Goal: Browse casually

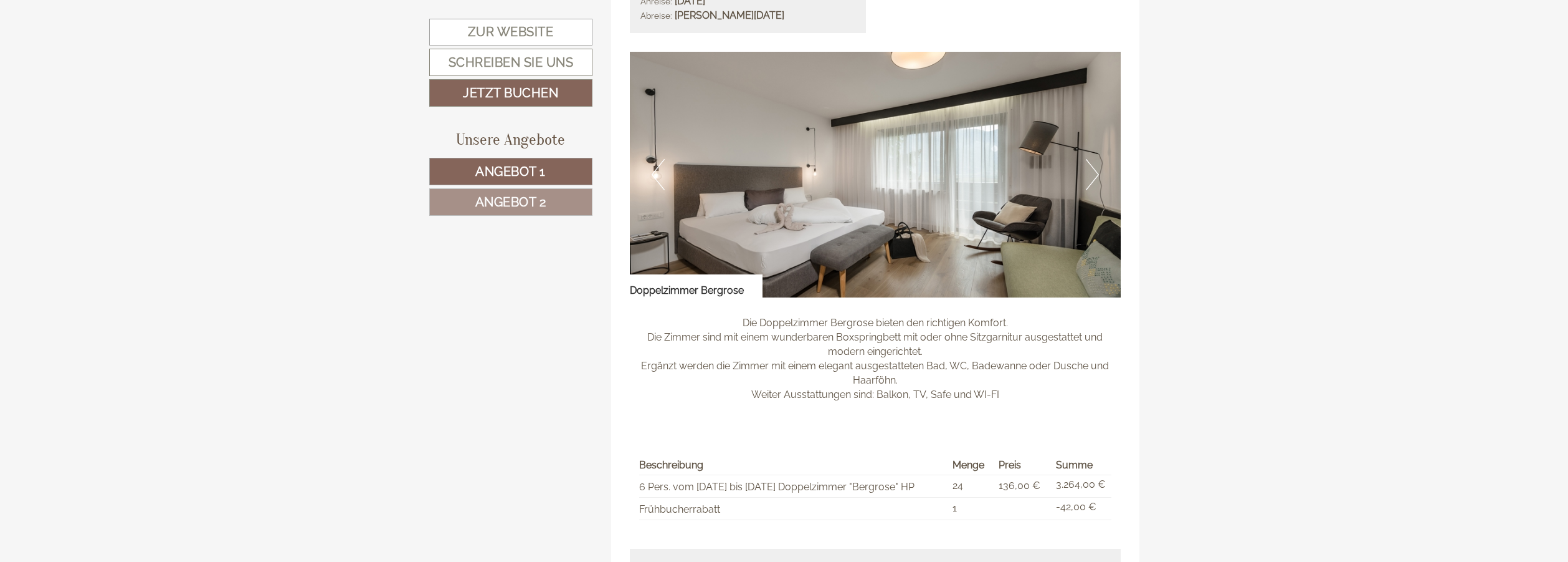
scroll to position [1097, 0]
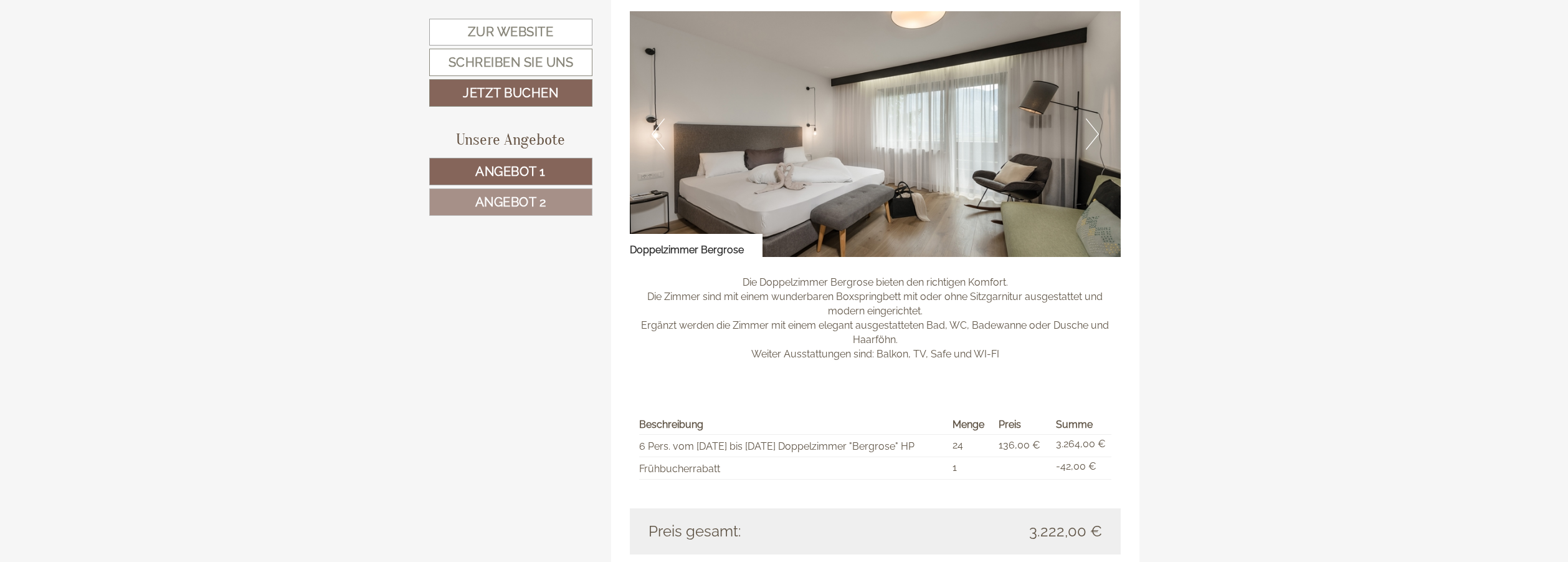
click at [1089, 132] on button "Next" at bounding box center [1093, 134] width 13 height 31
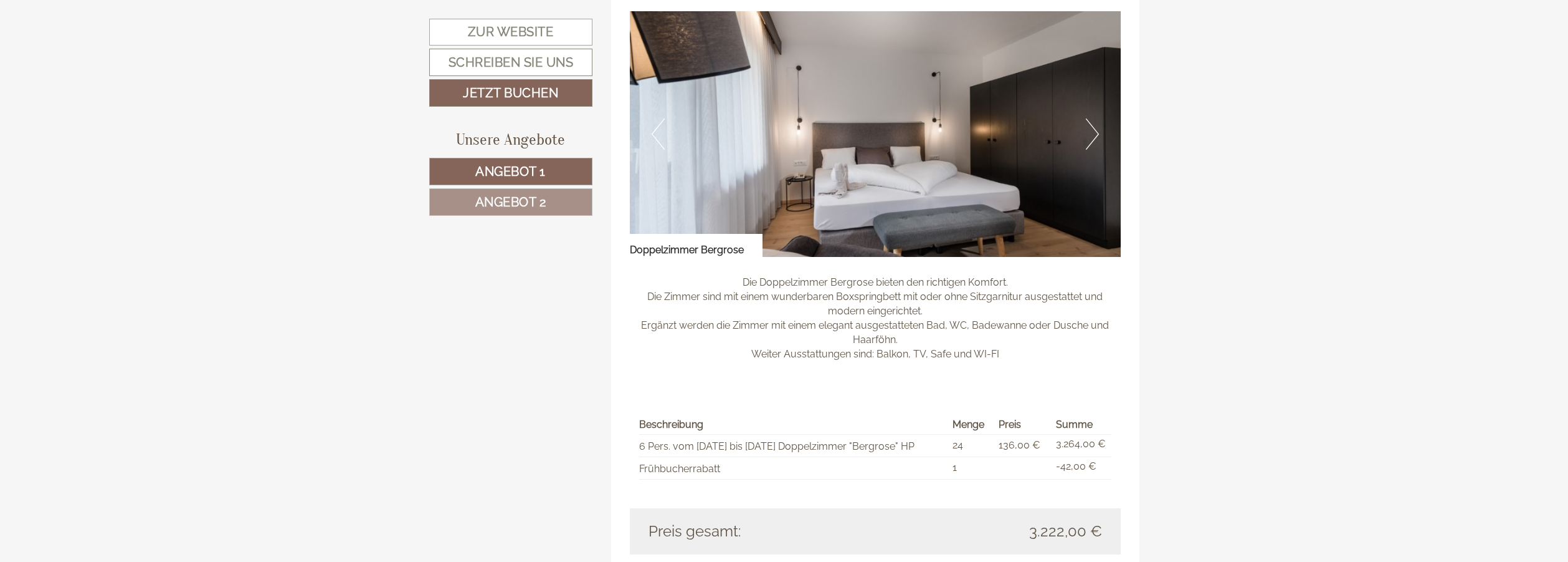
click at [1089, 132] on button "Next" at bounding box center [1093, 134] width 13 height 31
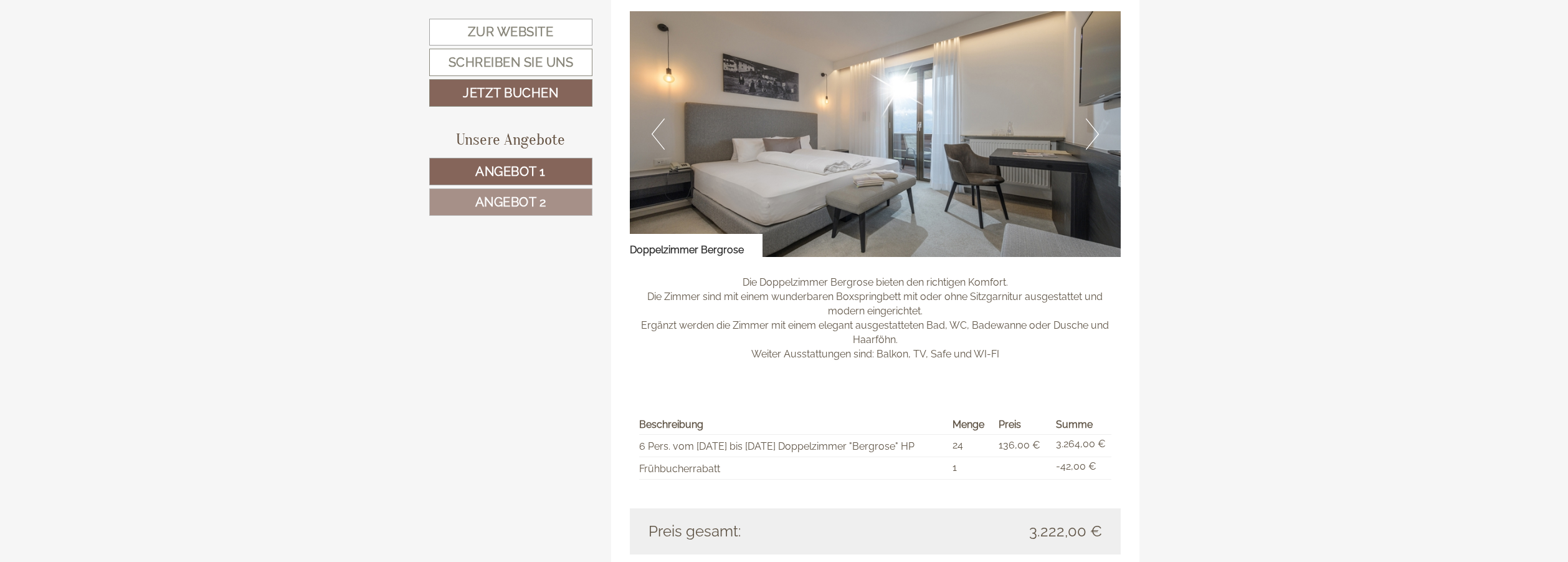
click at [1089, 132] on button "Next" at bounding box center [1093, 134] width 13 height 31
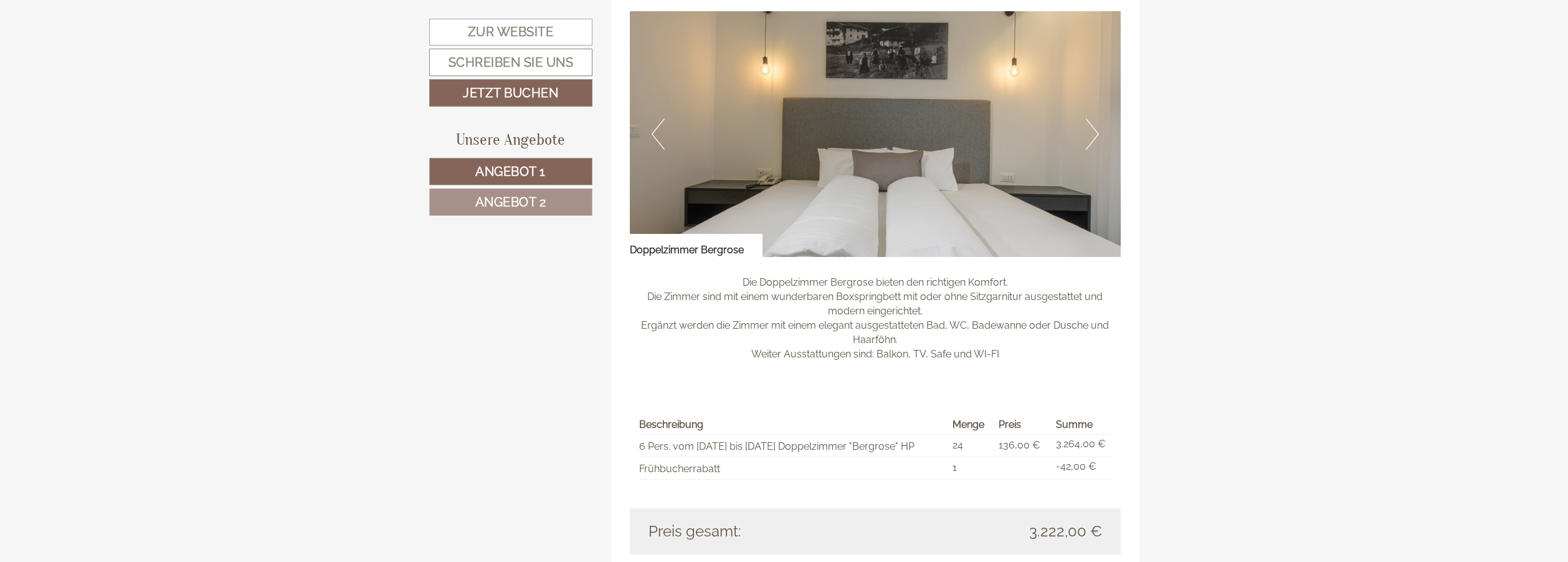
click at [1089, 132] on button "Next" at bounding box center [1093, 134] width 13 height 31
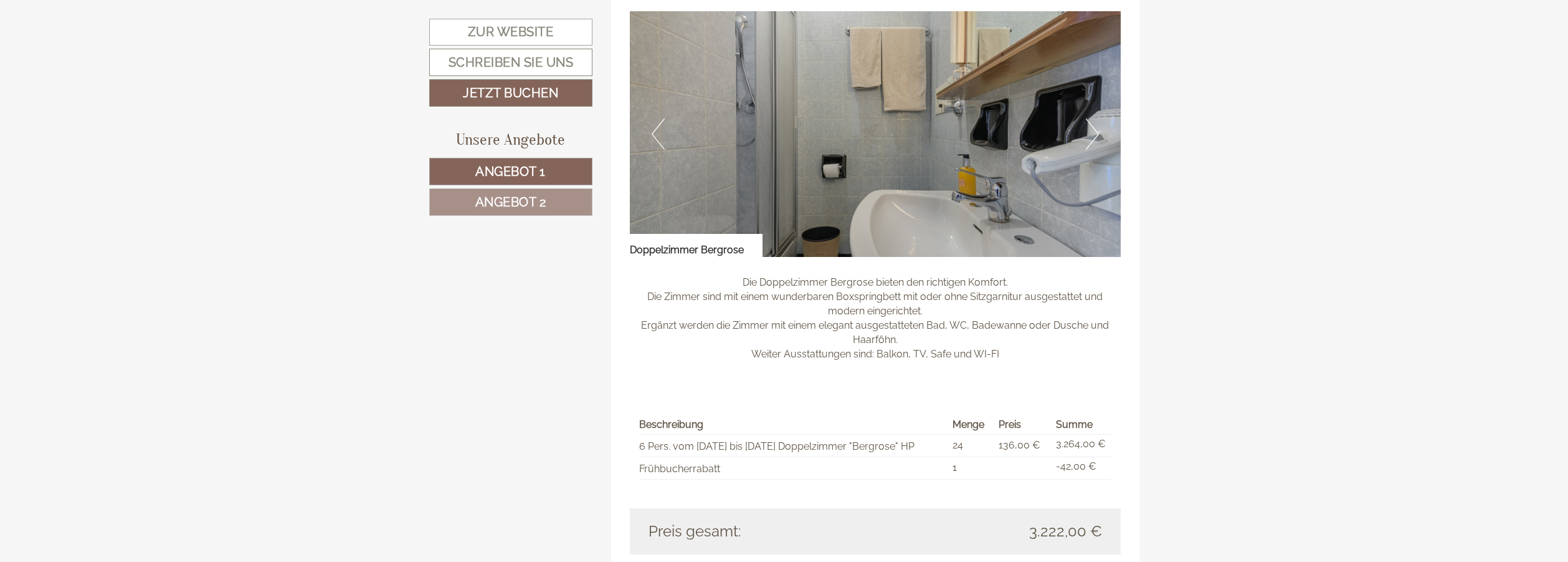
click at [1089, 132] on button "Next" at bounding box center [1093, 134] width 13 height 31
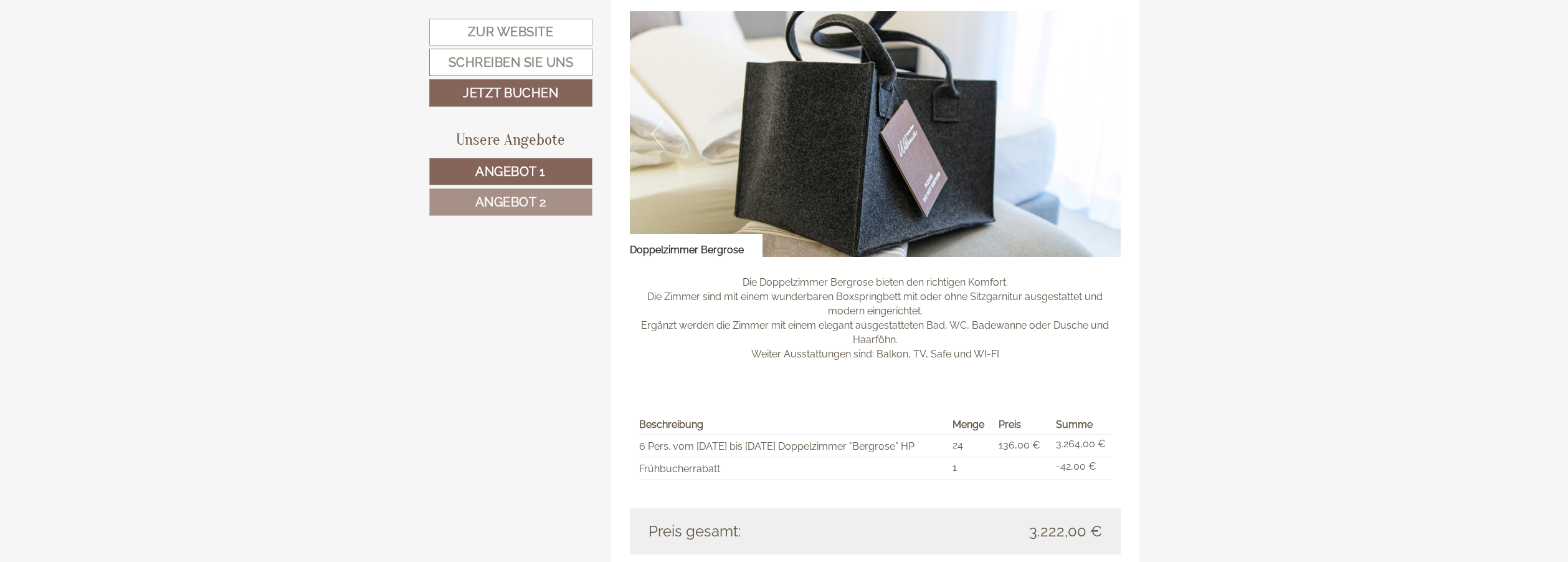
click at [1089, 132] on button "Next" at bounding box center [1093, 134] width 13 height 31
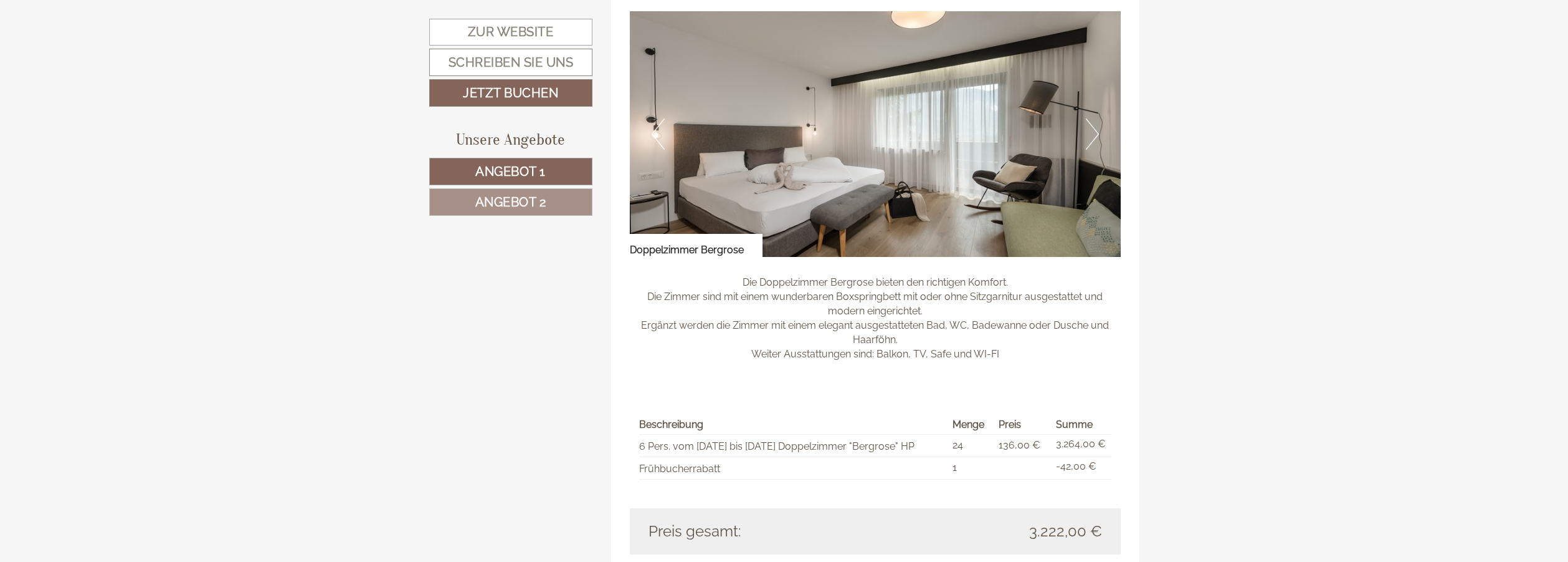
click at [1089, 132] on button "Next" at bounding box center [1093, 134] width 13 height 31
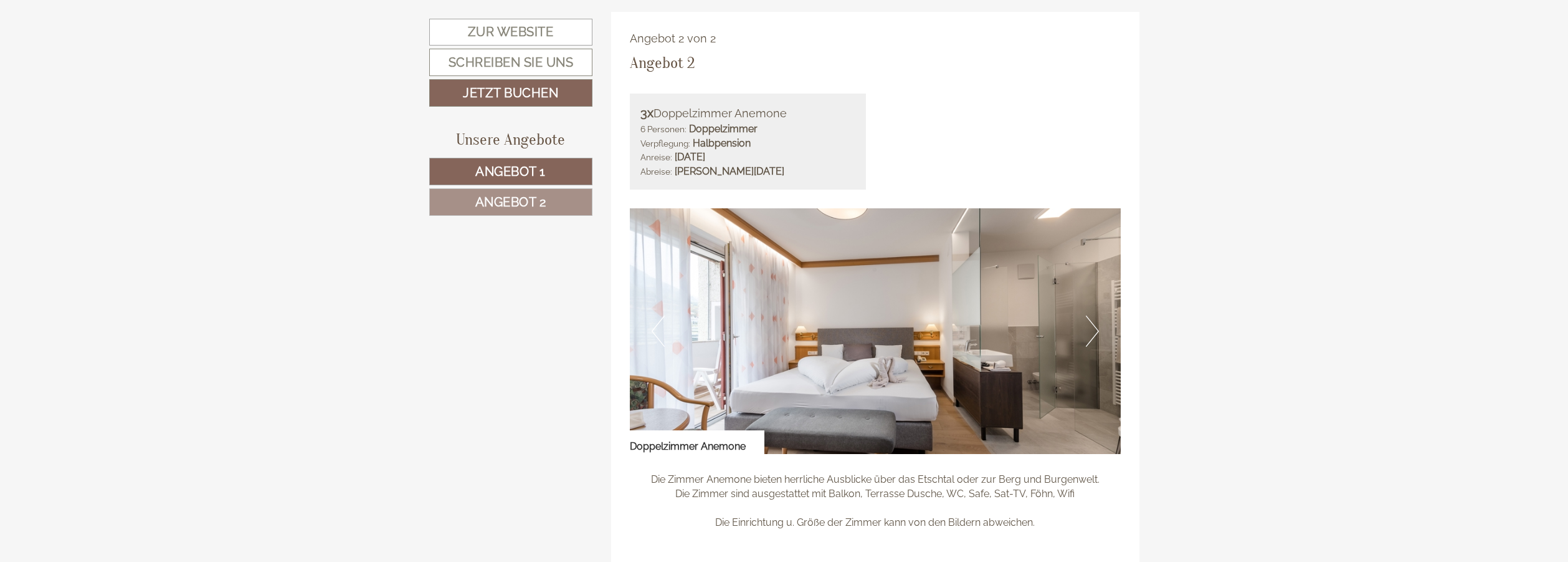
scroll to position [1771, 0]
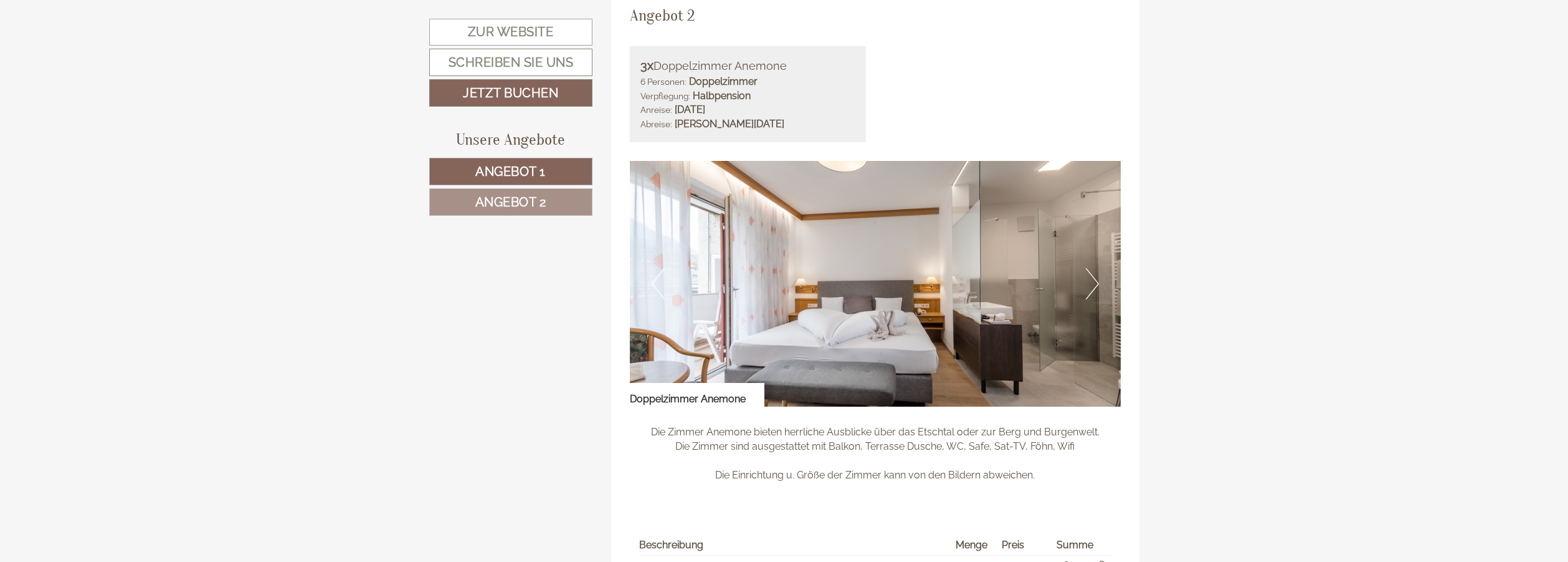
click at [898, 285] on img at bounding box center [875, 284] width 491 height 246
click at [1095, 281] on button "Next" at bounding box center [1093, 283] width 13 height 31
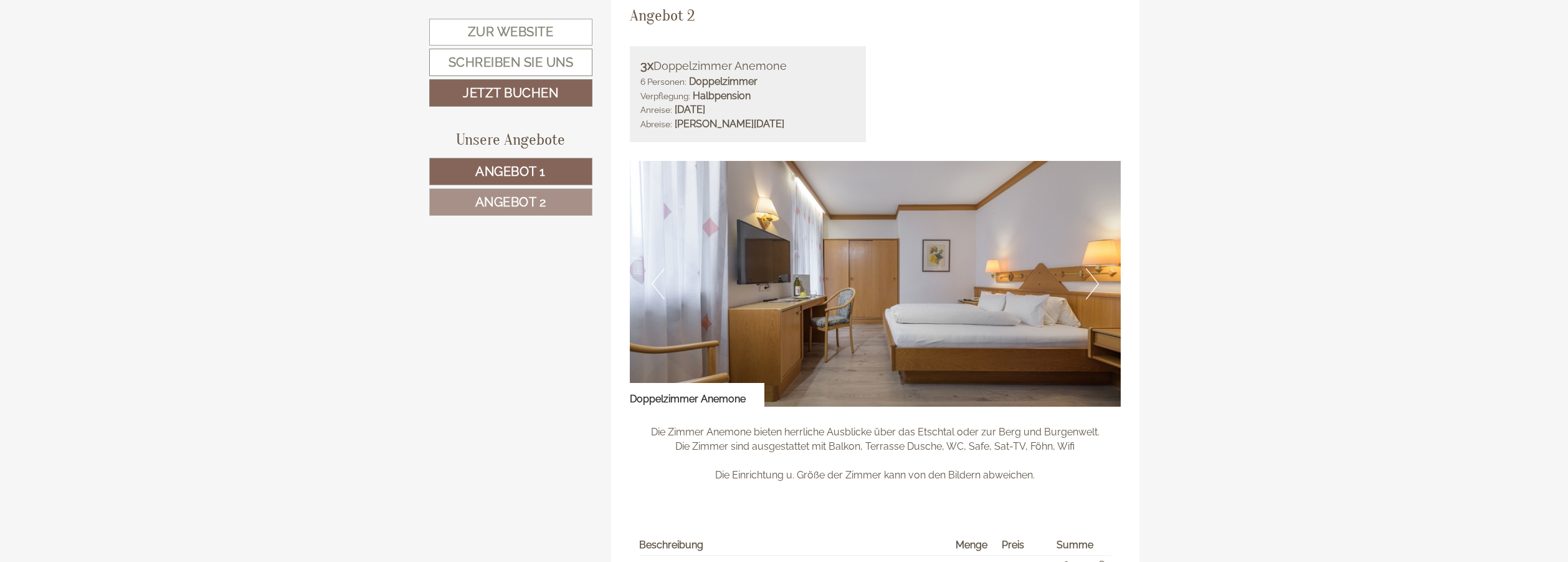
click at [1097, 276] on button "Next" at bounding box center [1093, 283] width 13 height 31
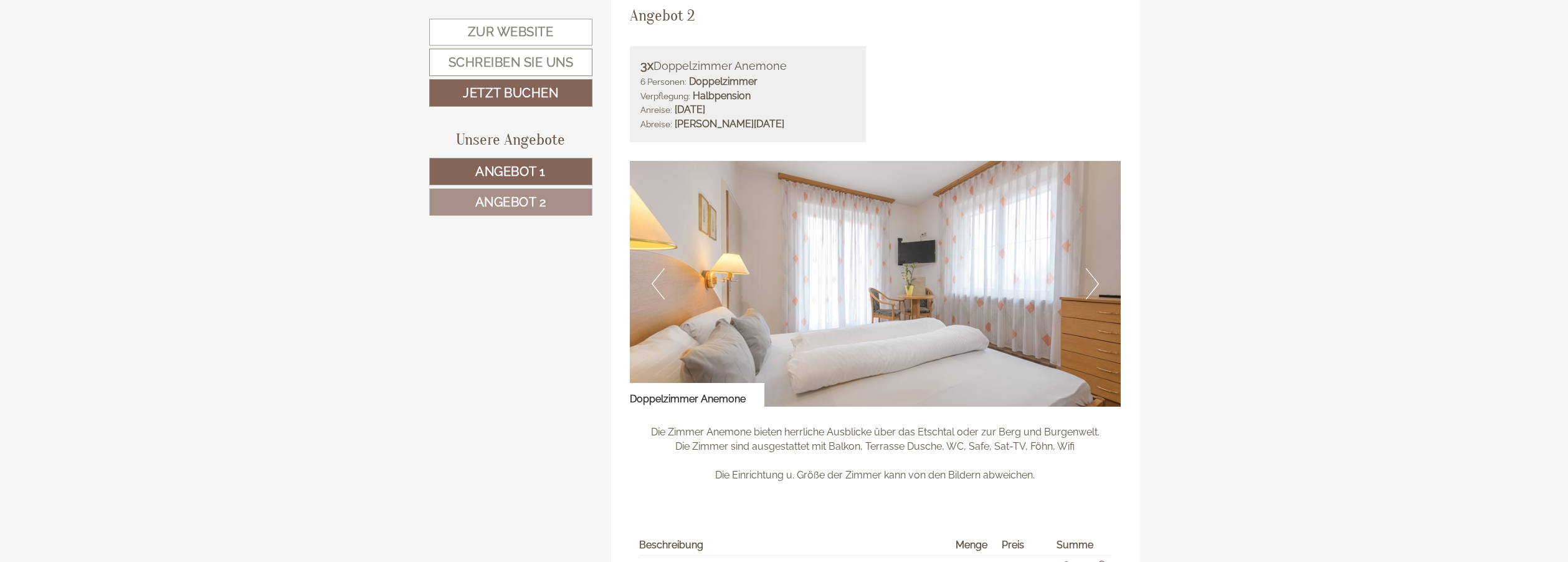
click at [1097, 277] on button "Next" at bounding box center [1093, 283] width 13 height 31
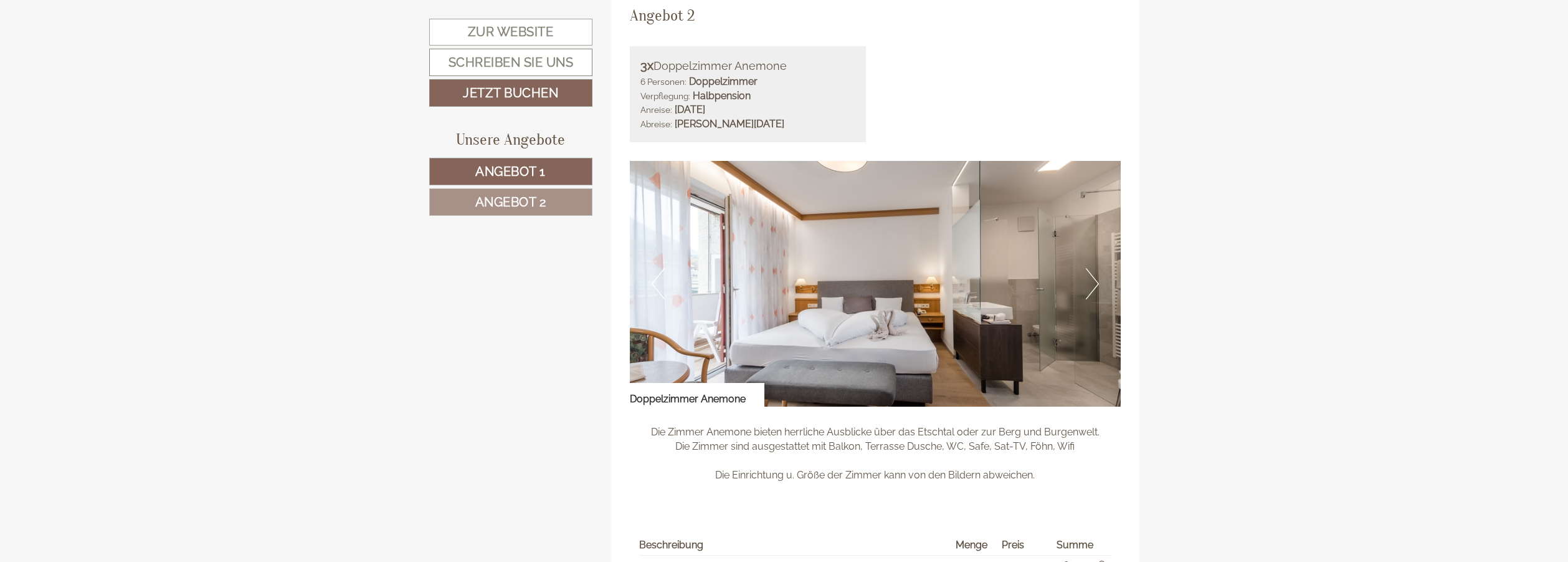
click at [1097, 277] on button "Next" at bounding box center [1093, 283] width 13 height 31
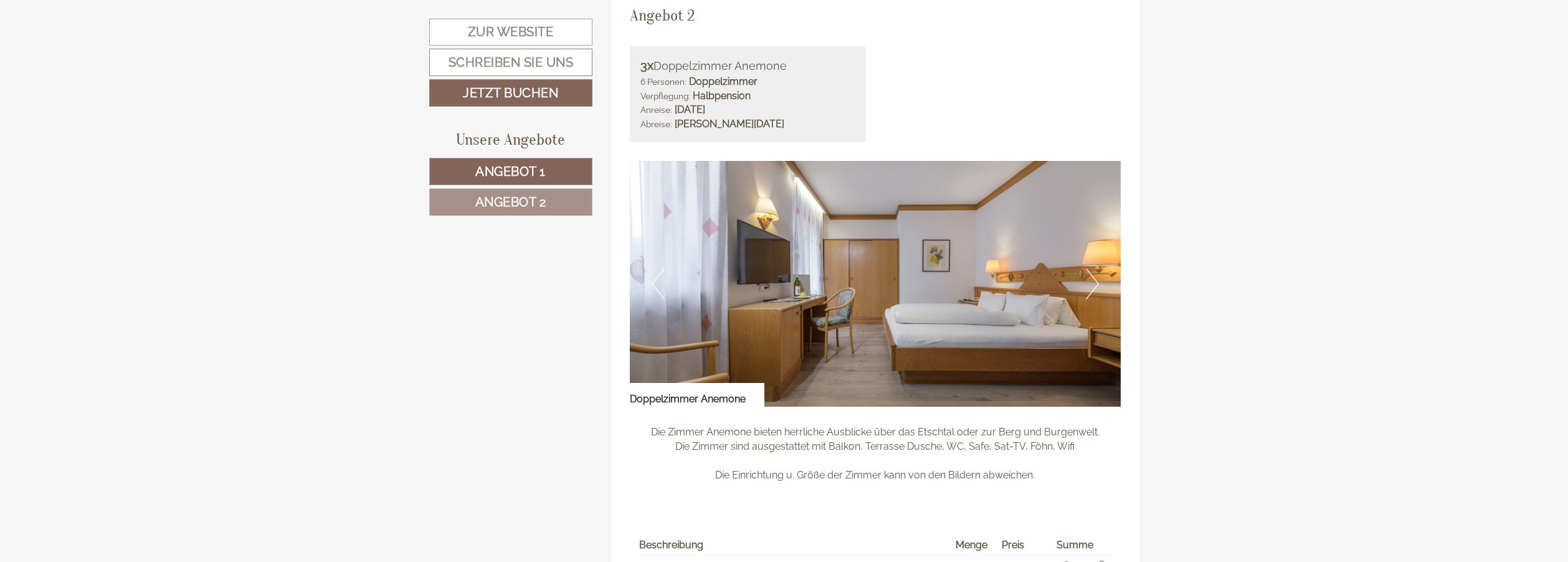
click at [1097, 277] on button "Next" at bounding box center [1093, 283] width 13 height 31
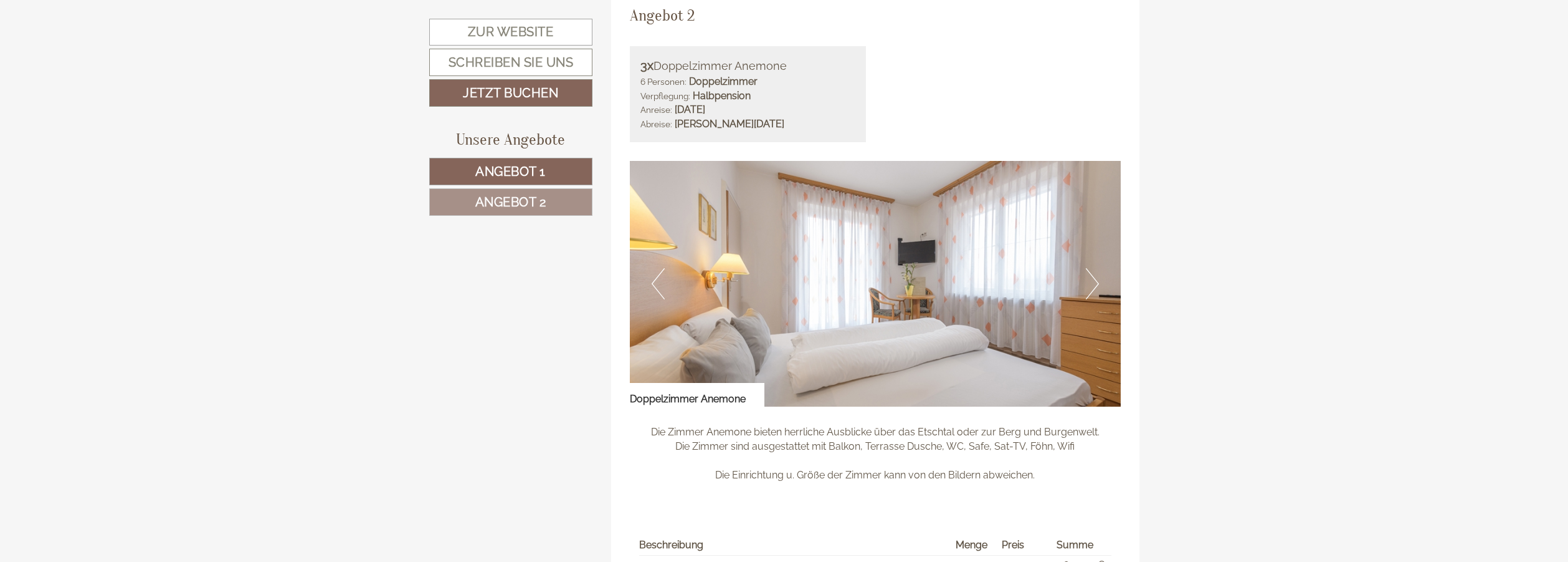
click at [1097, 277] on button "Next" at bounding box center [1093, 283] width 13 height 31
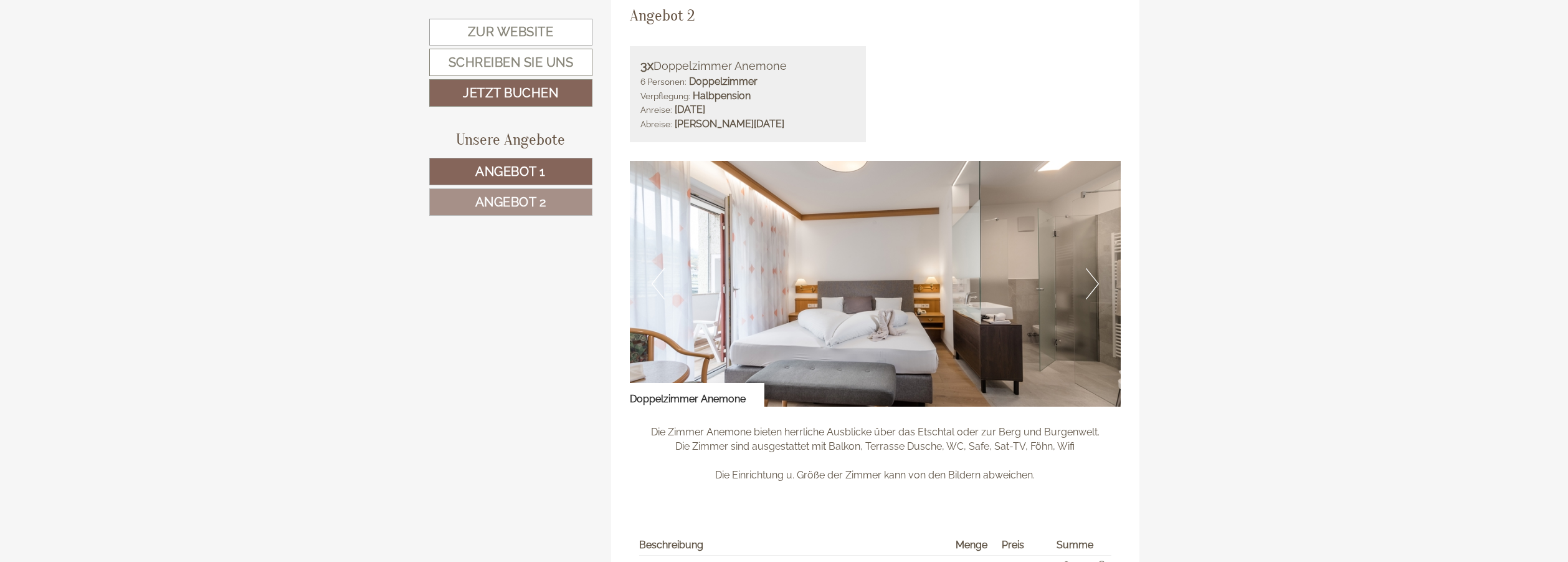
click at [1096, 283] on button "Next" at bounding box center [1093, 283] width 13 height 31
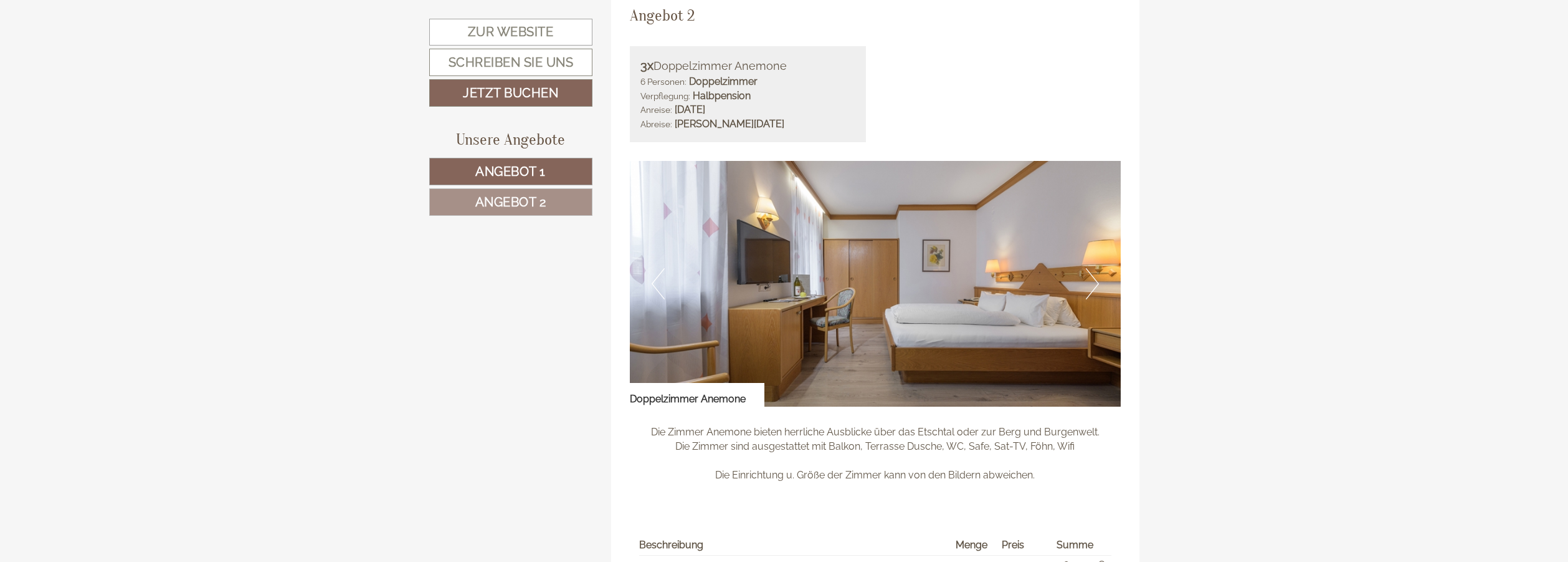
click at [1096, 283] on button "Next" at bounding box center [1093, 283] width 13 height 31
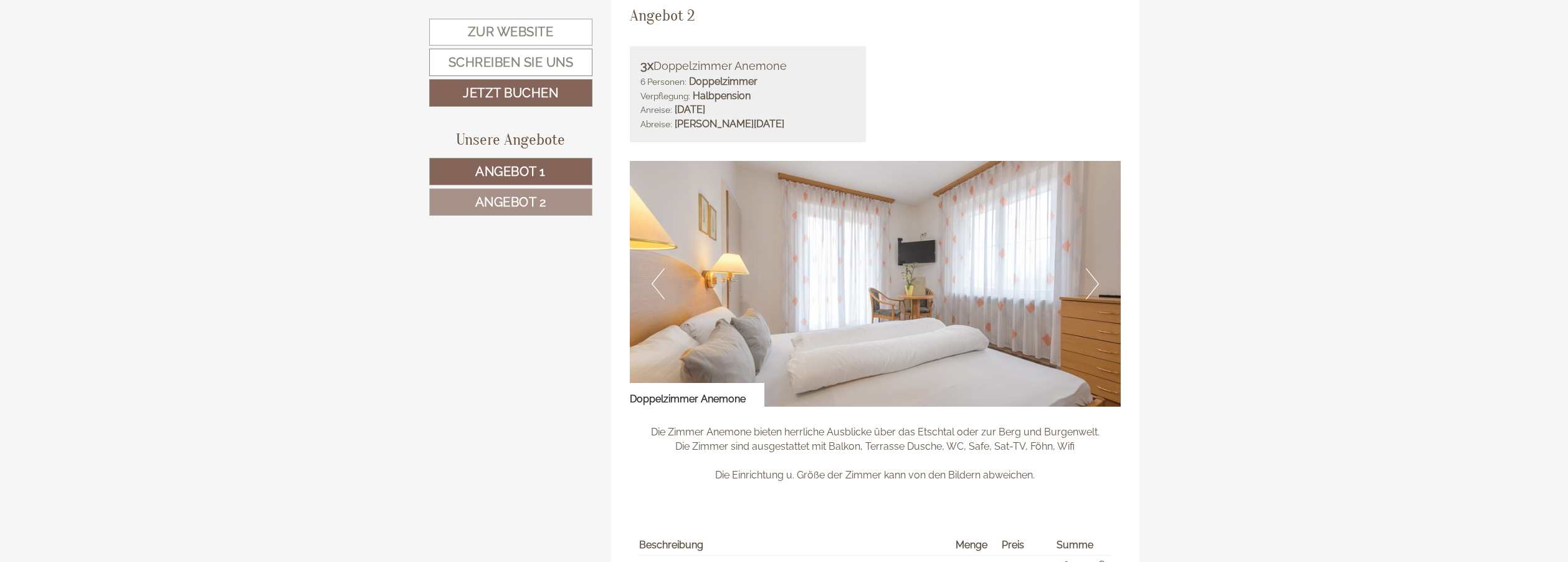
click at [1096, 283] on button "Next" at bounding box center [1093, 283] width 13 height 31
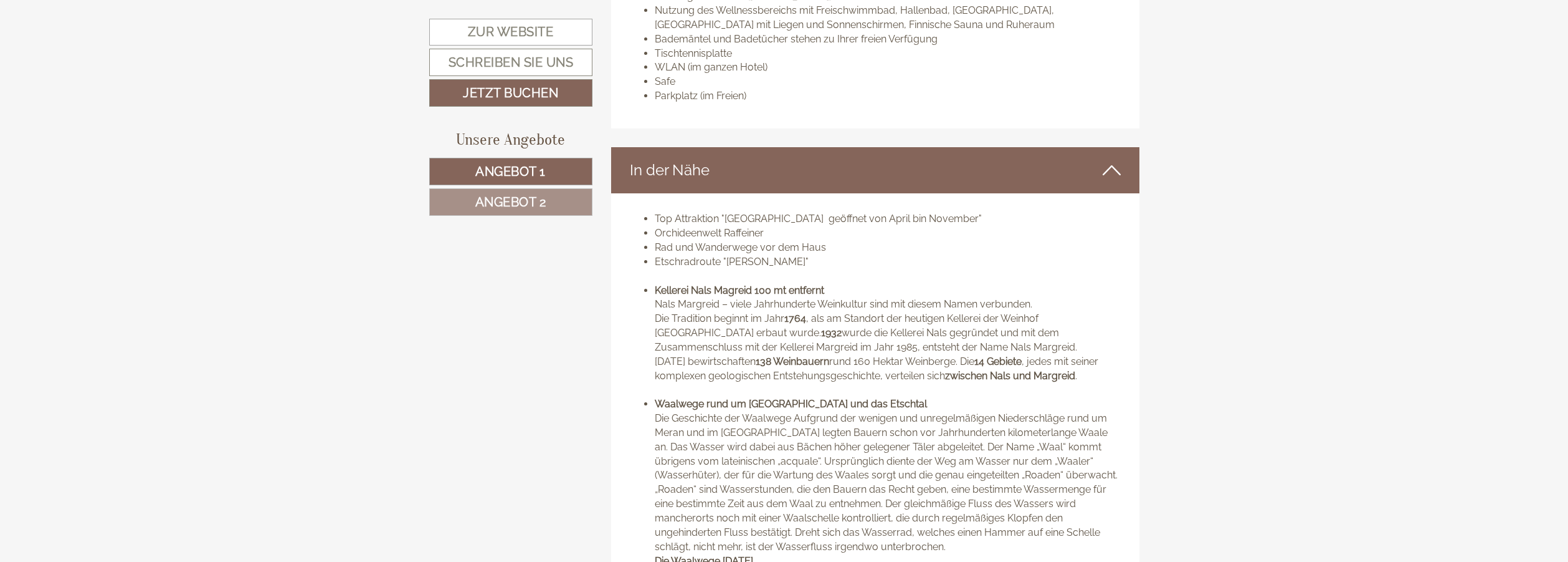
scroll to position [4564, 0]
